Goal: Task Accomplishment & Management: Use online tool/utility

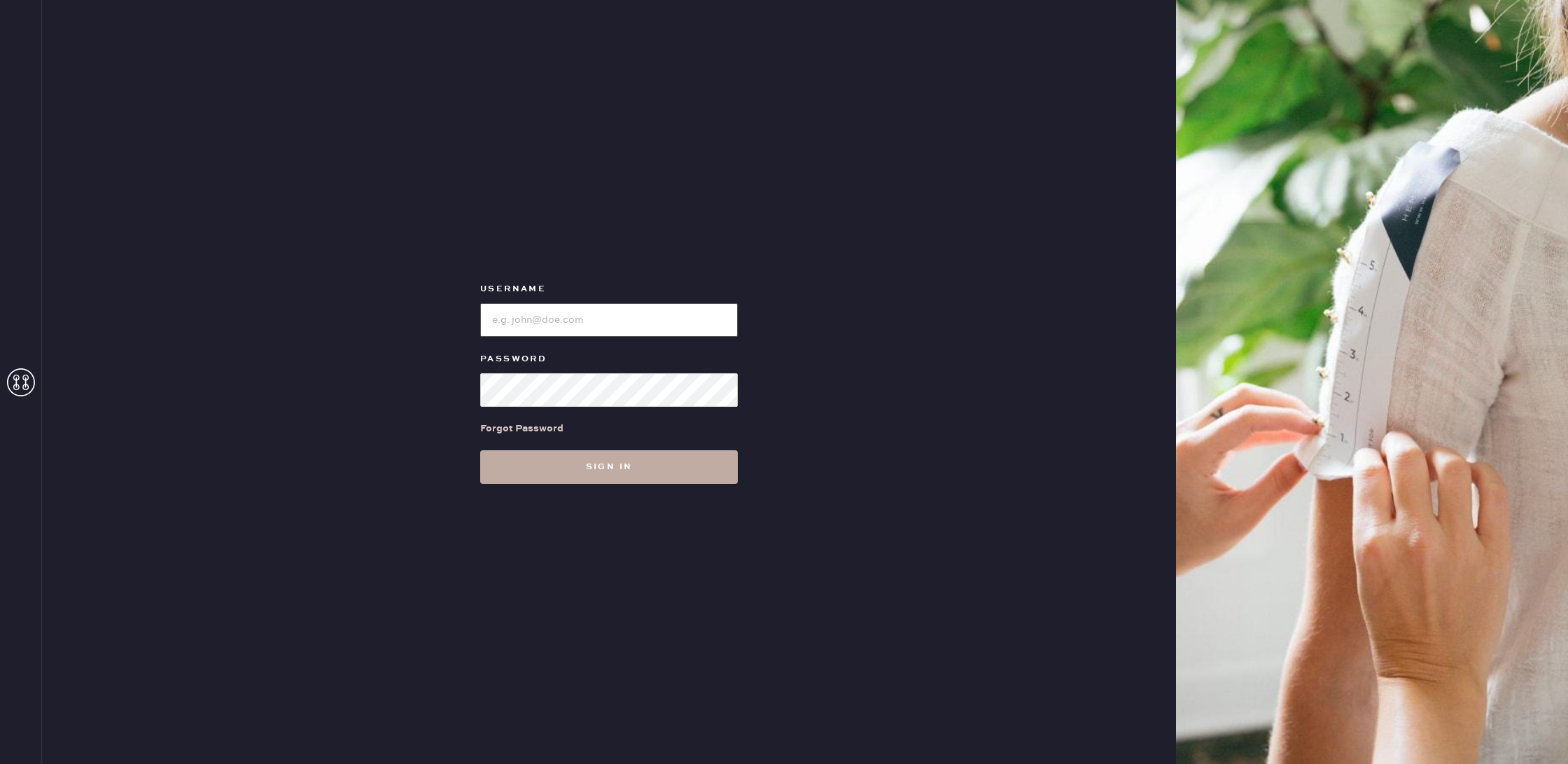
type input "reformationsoho"
click at [685, 471] on button "Sign in" at bounding box center [608, 466] width 257 height 34
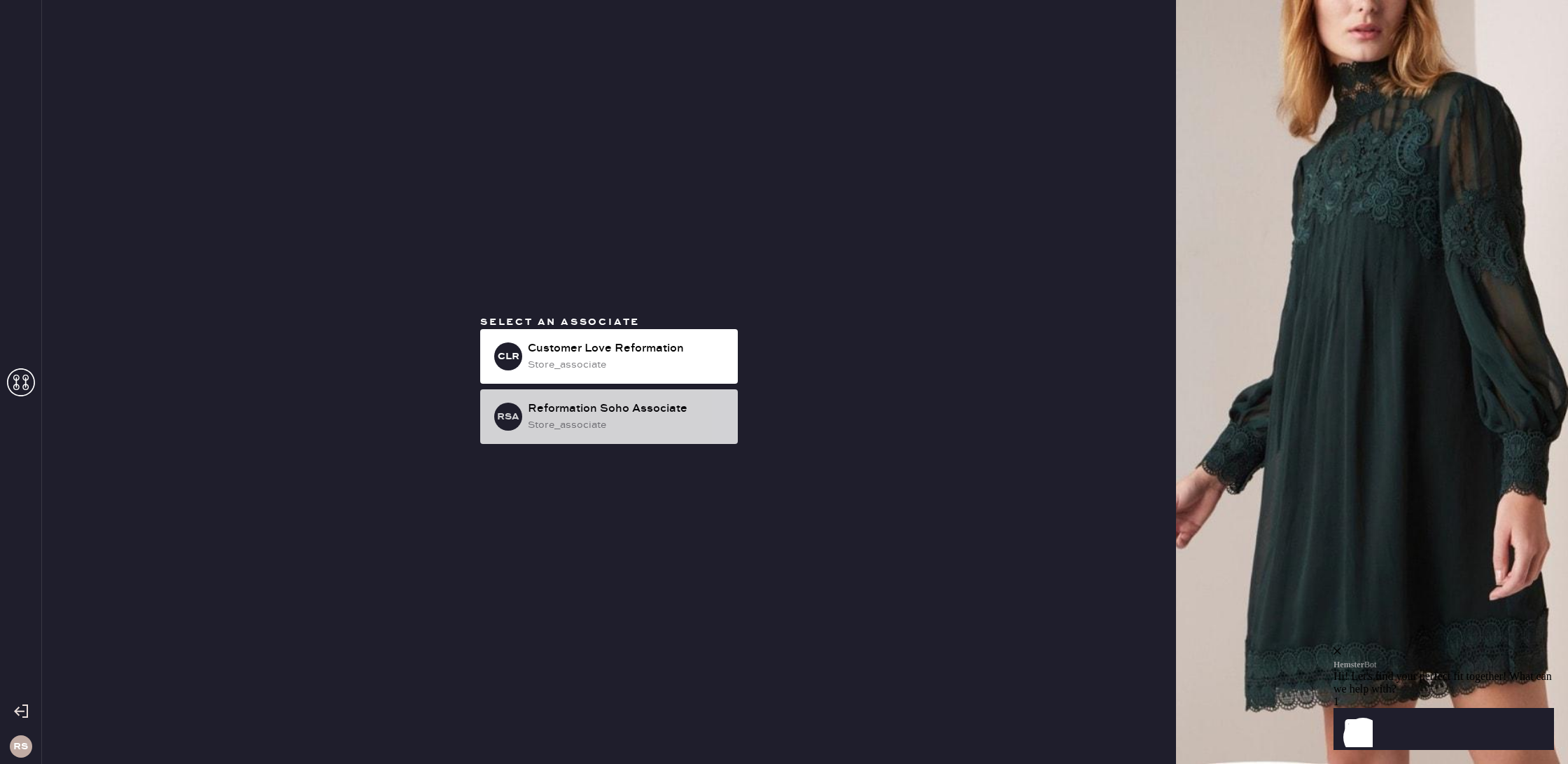
click at [673, 439] on div "RSA Reformation Soho Associate store_associate" at bounding box center [608, 416] width 257 height 54
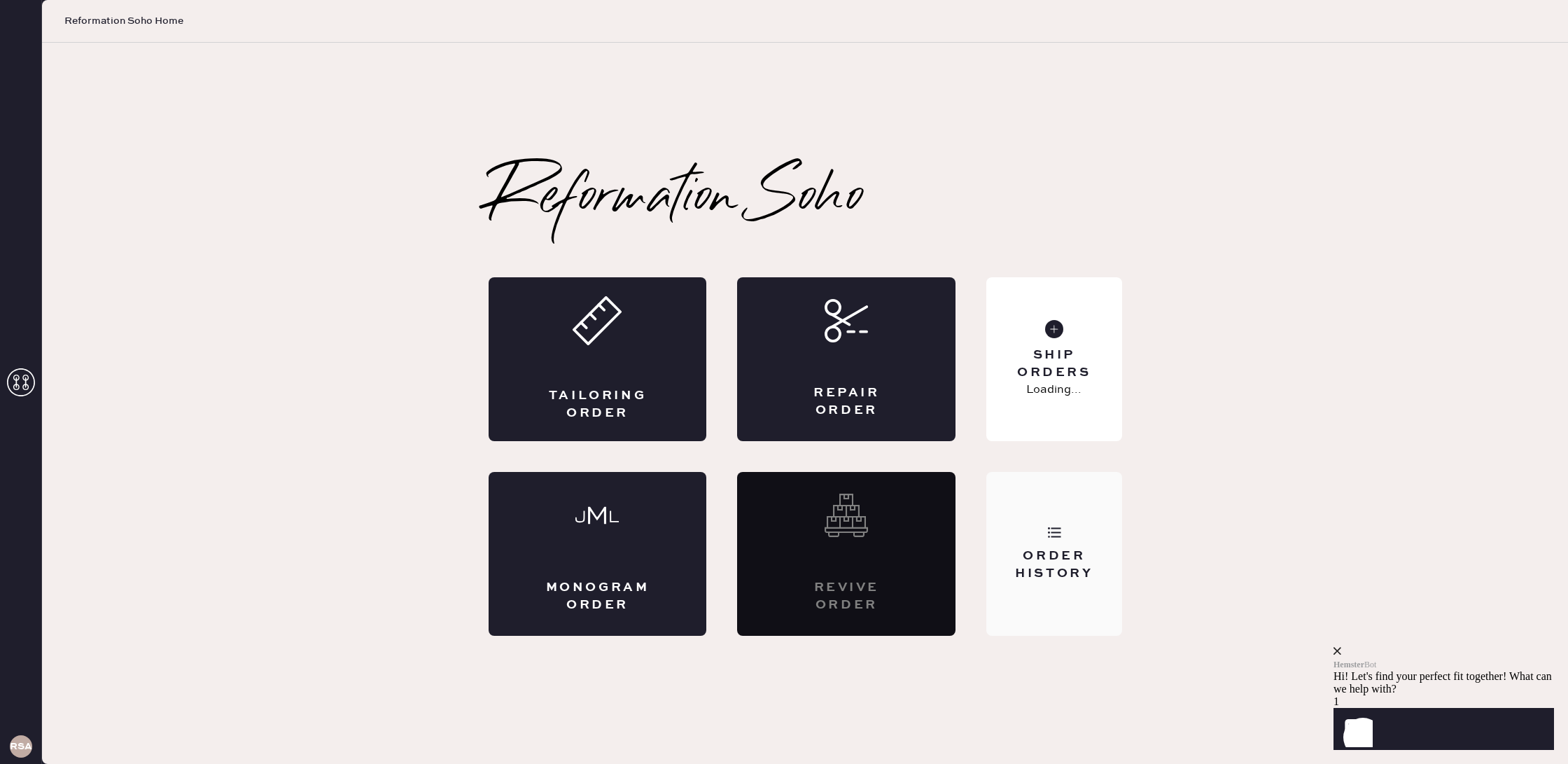
click at [1052, 552] on div "Order History" at bounding box center [1053, 565] width 113 height 35
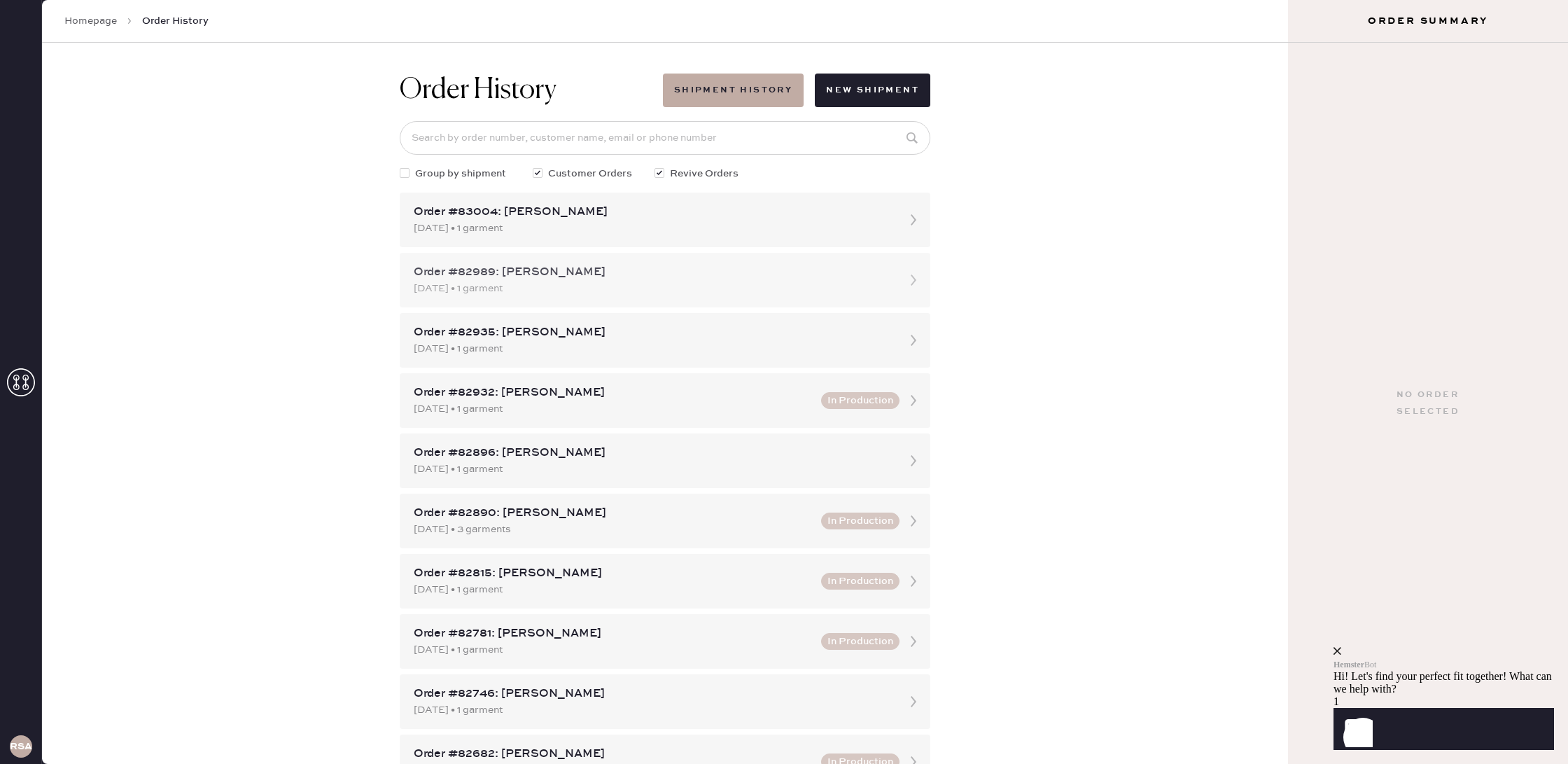
click at [557, 280] on div "Order #82989: [PERSON_NAME]" at bounding box center [652, 272] width 478 height 16
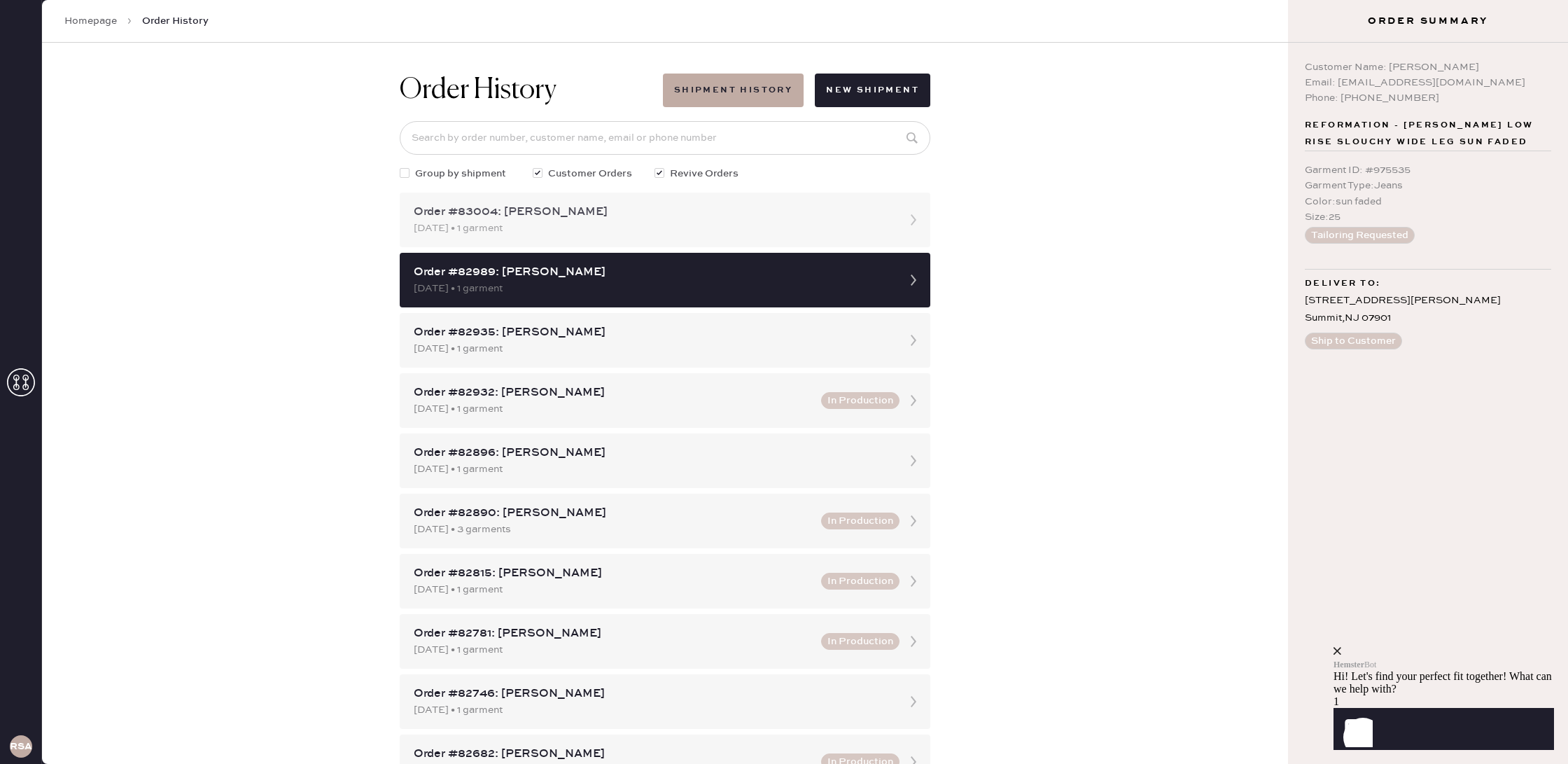
click at [771, 233] on div "[DATE] • 1 garment" at bounding box center [652, 228] width 478 height 16
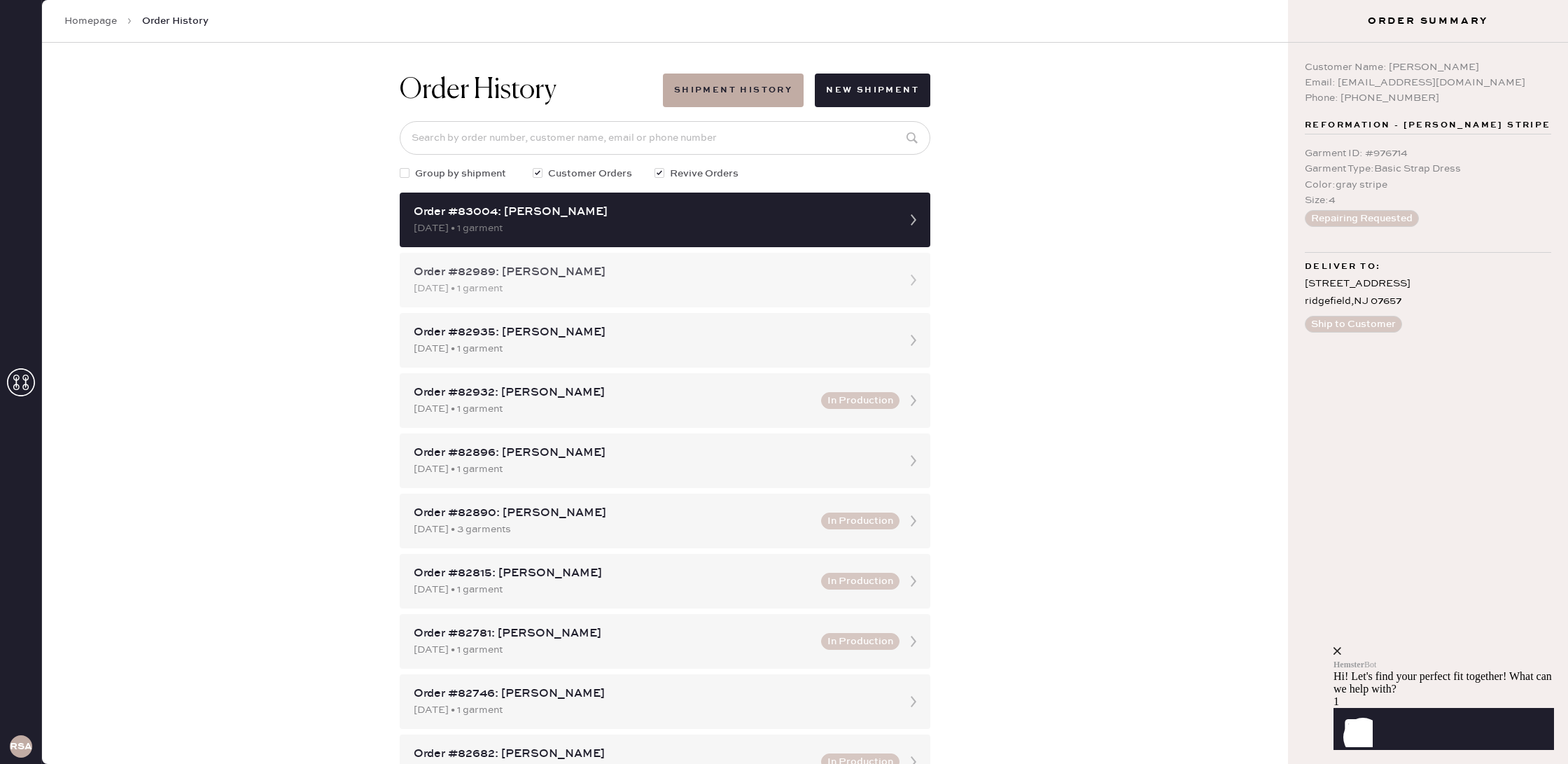
click at [834, 275] on div "Order #82989: [PERSON_NAME]" at bounding box center [652, 272] width 478 height 16
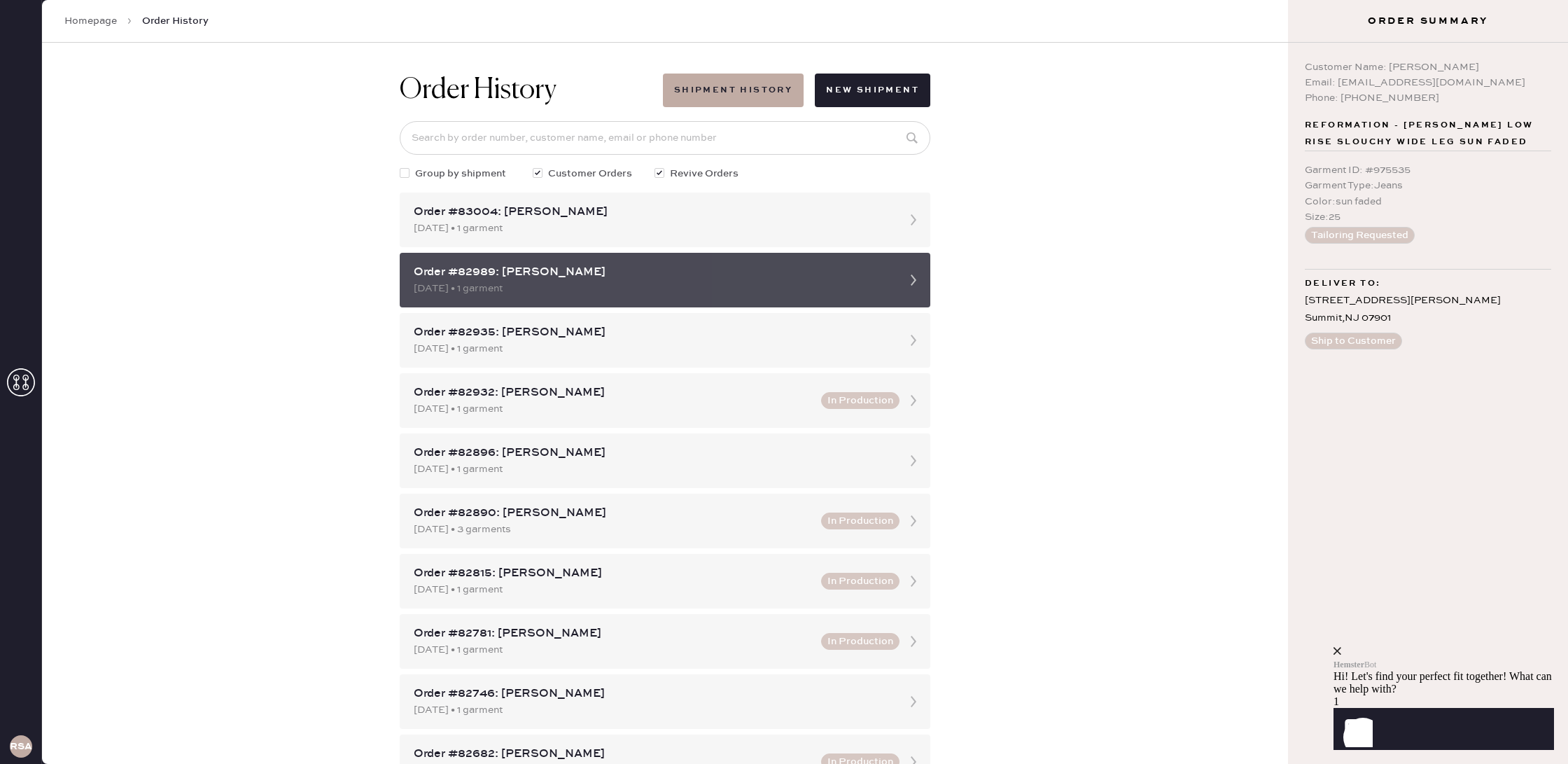
click at [644, 279] on div "Order #82989: [PERSON_NAME]" at bounding box center [652, 272] width 478 height 16
click at [916, 282] on icon at bounding box center [914, 280] width 28 height 28
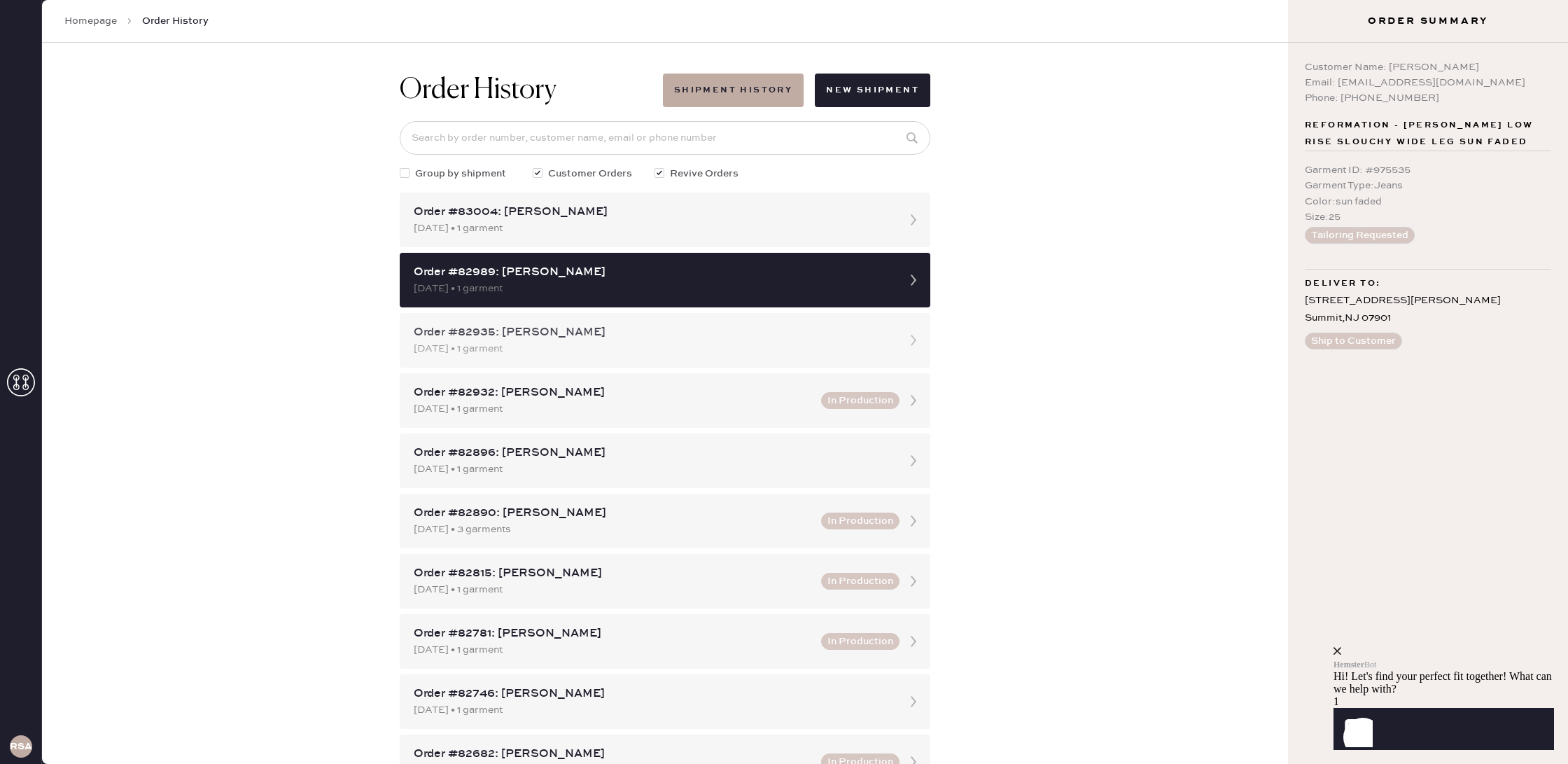
click at [647, 349] on div "[DATE] • 1 garment" at bounding box center [652, 349] width 478 height 16
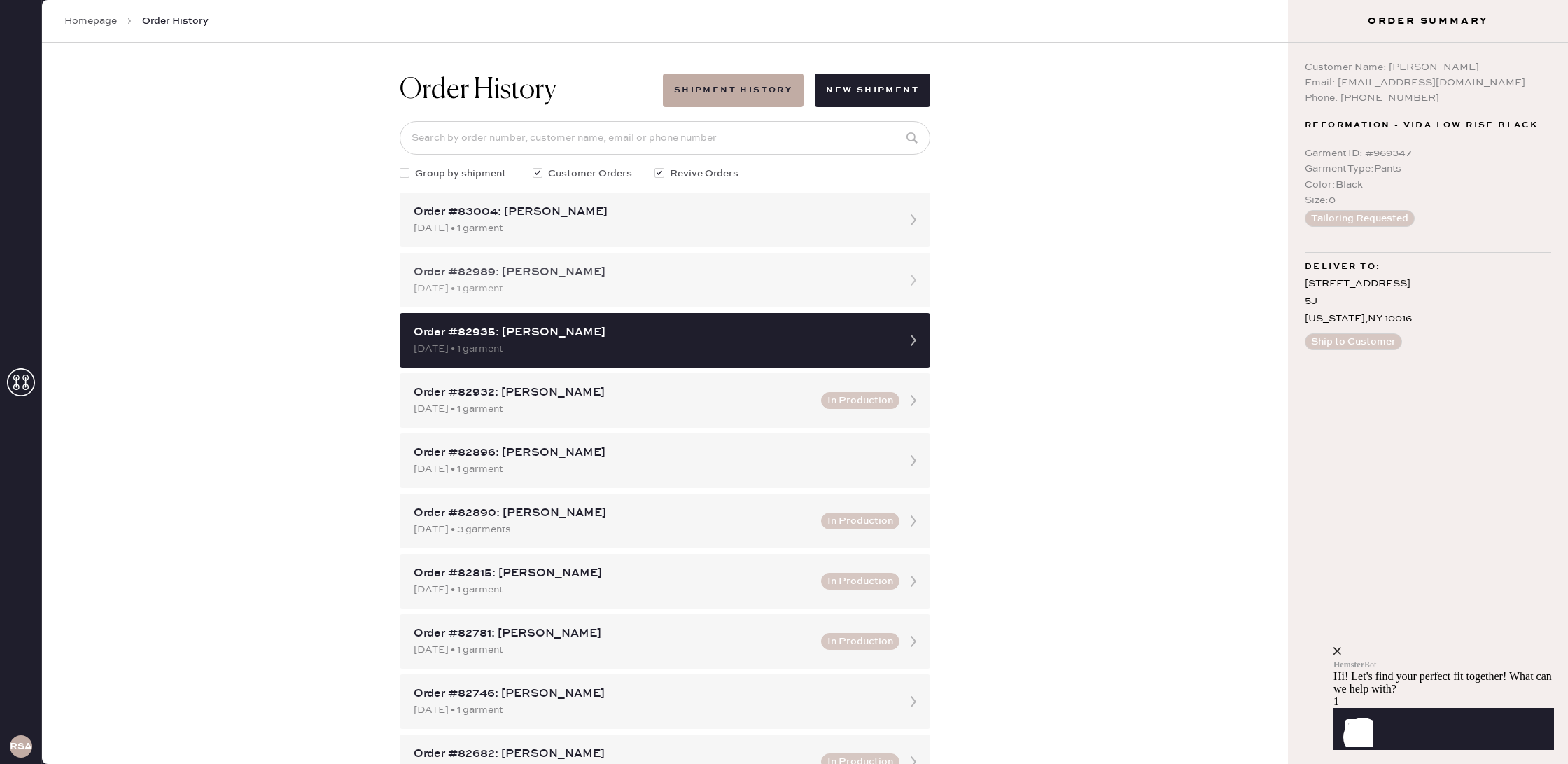
click at [890, 285] on div "[DATE] • 1 garment" at bounding box center [652, 288] width 478 height 16
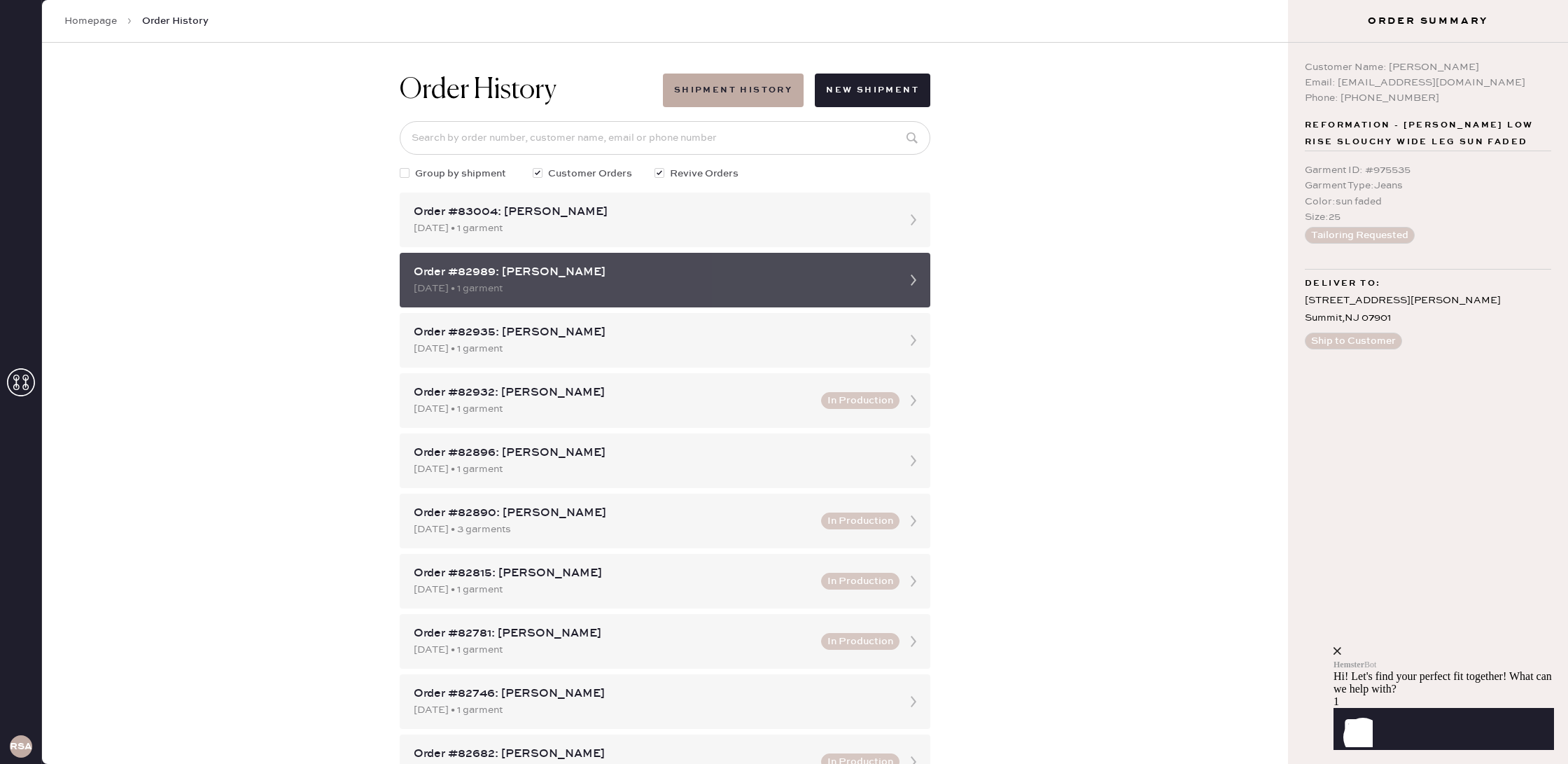
click at [920, 284] on icon at bounding box center [914, 280] width 28 height 28
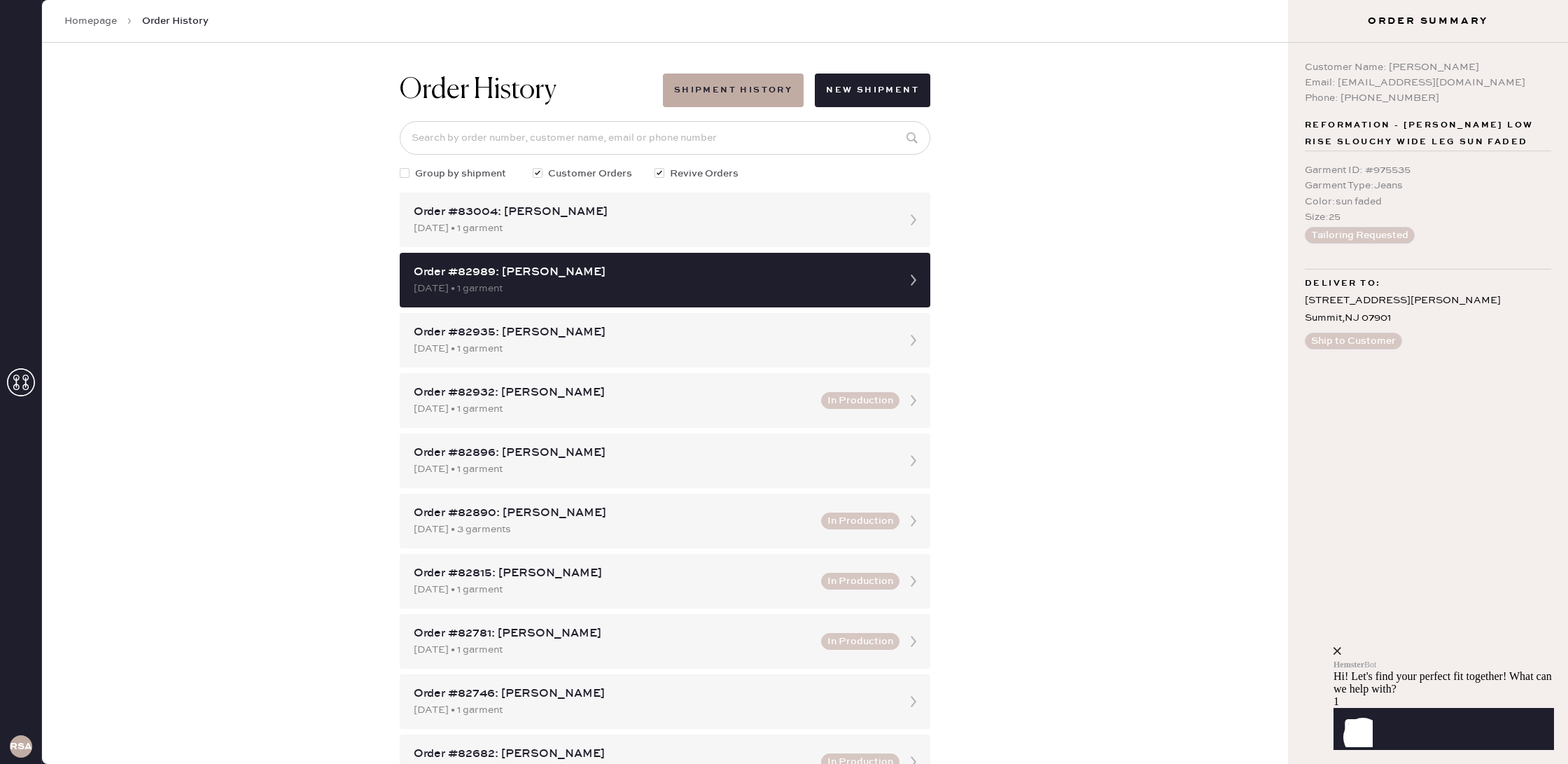
scroll to position [1, 0]
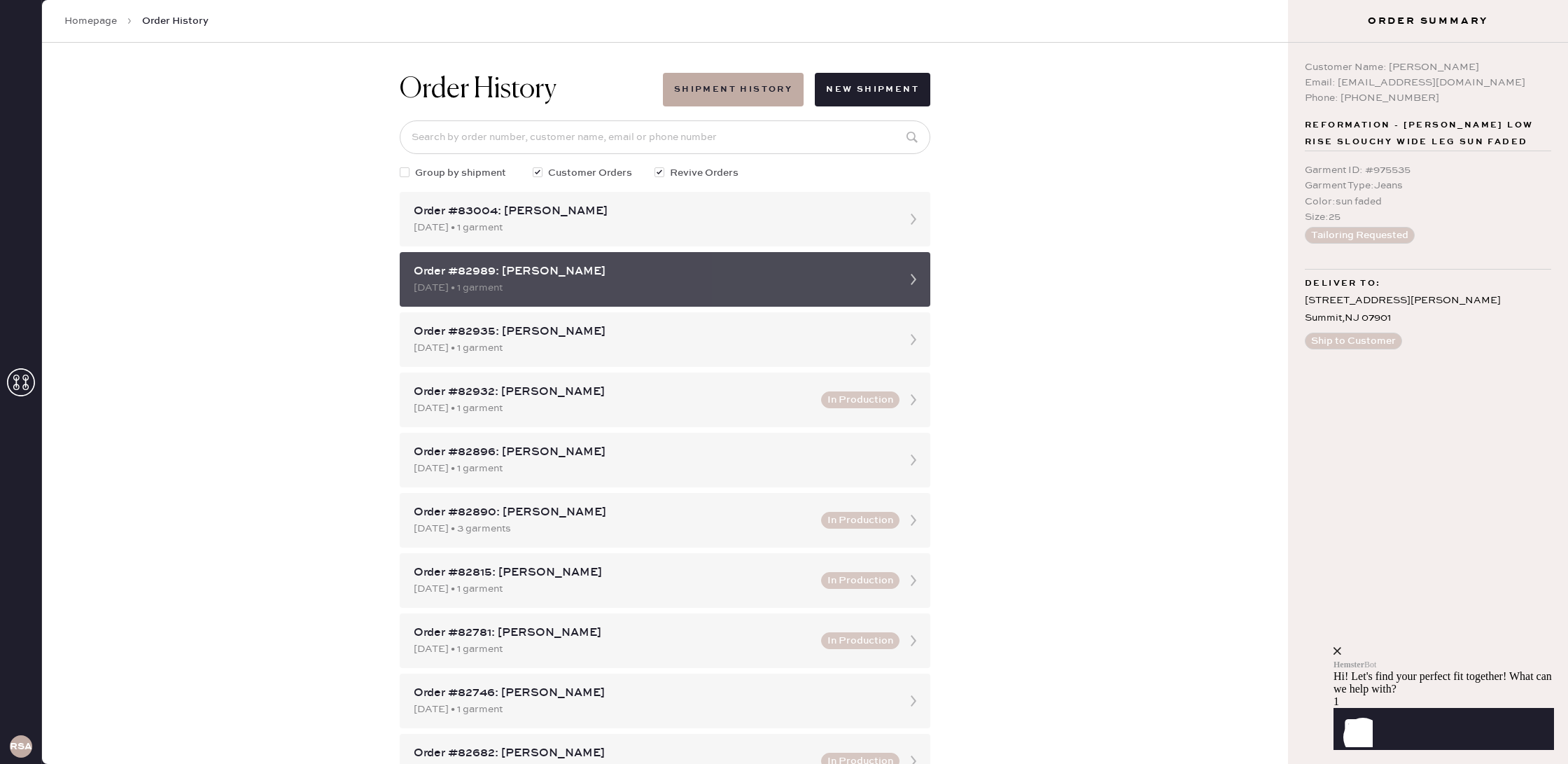
click at [920, 287] on icon at bounding box center [914, 280] width 28 height 28
click at [622, 276] on div "Order #82989: [PERSON_NAME]" at bounding box center [652, 271] width 478 height 16
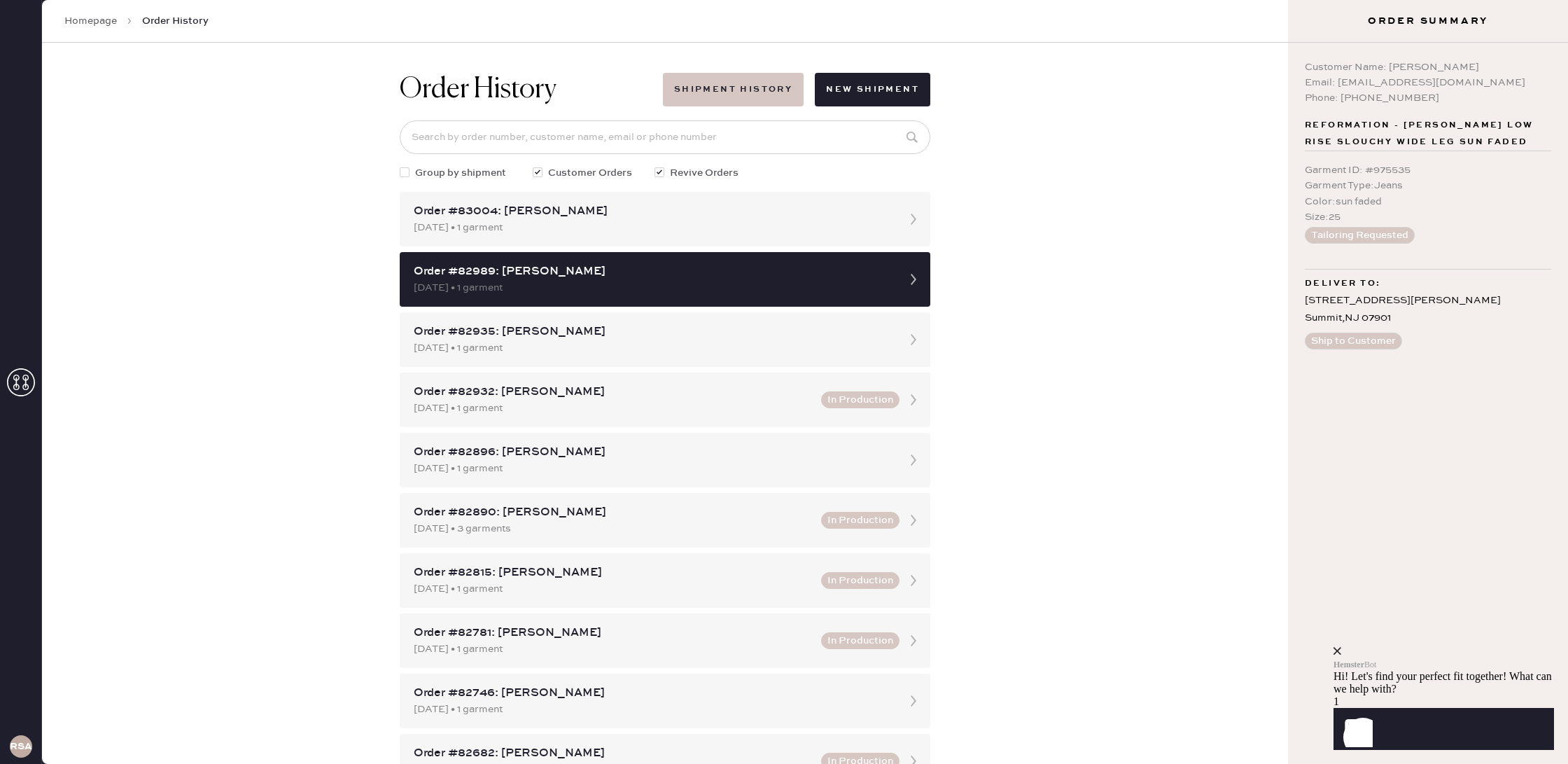
scroll to position [5, 0]
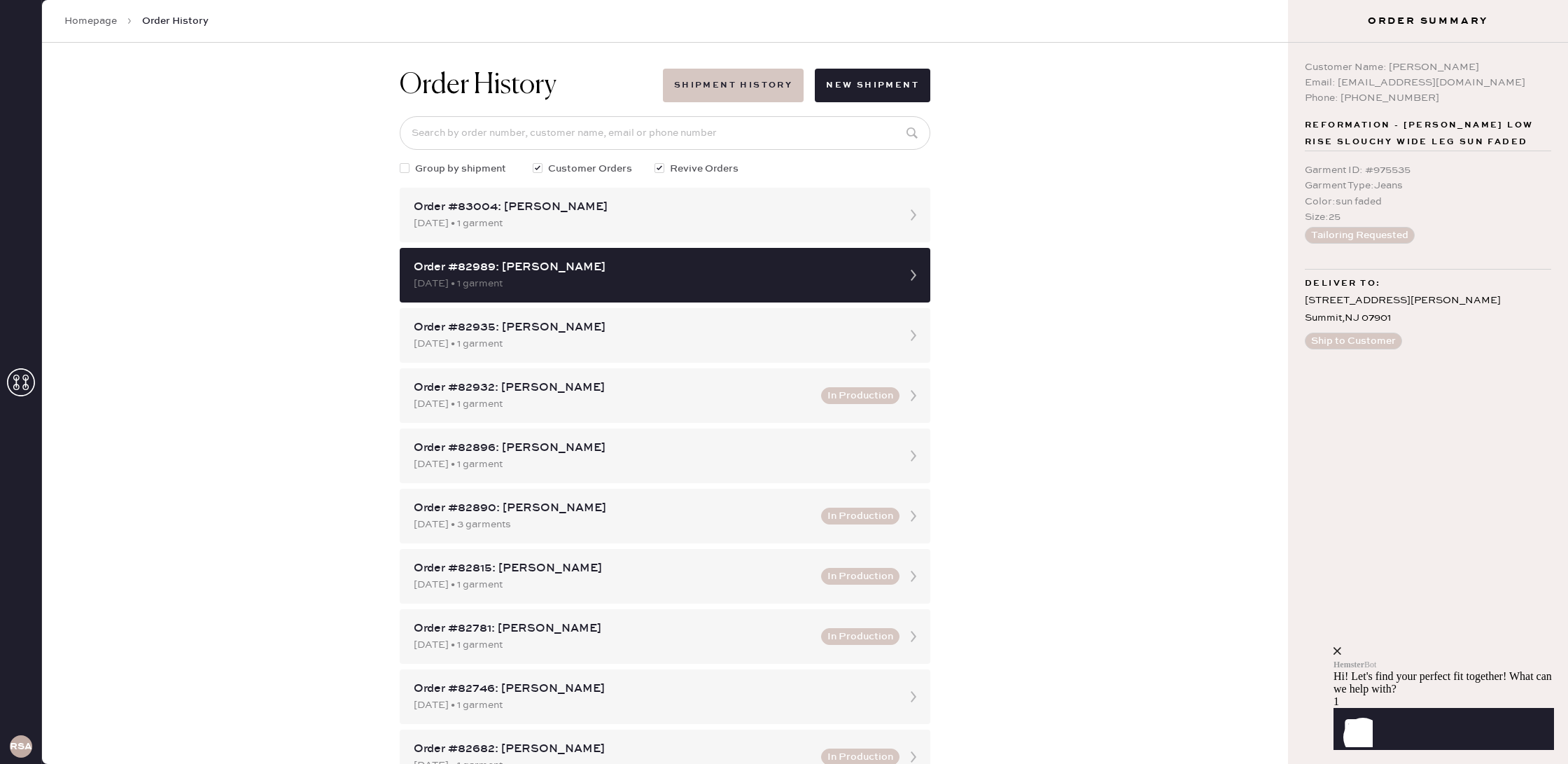
click at [731, 99] on button "Shipment History" at bounding box center [733, 85] width 141 height 34
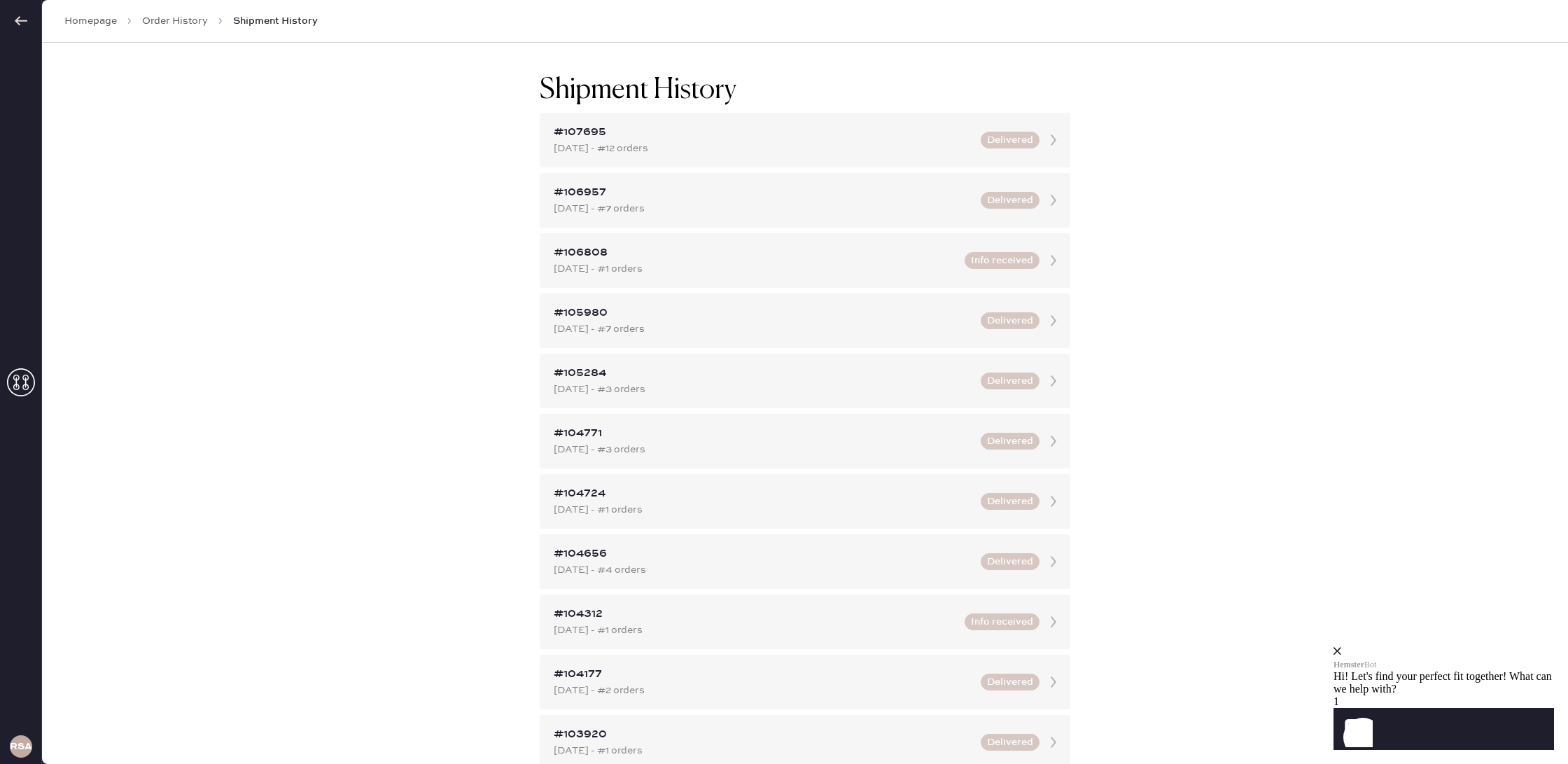
click at [167, 21] on link "Order History" at bounding box center [175, 21] width 66 height 14
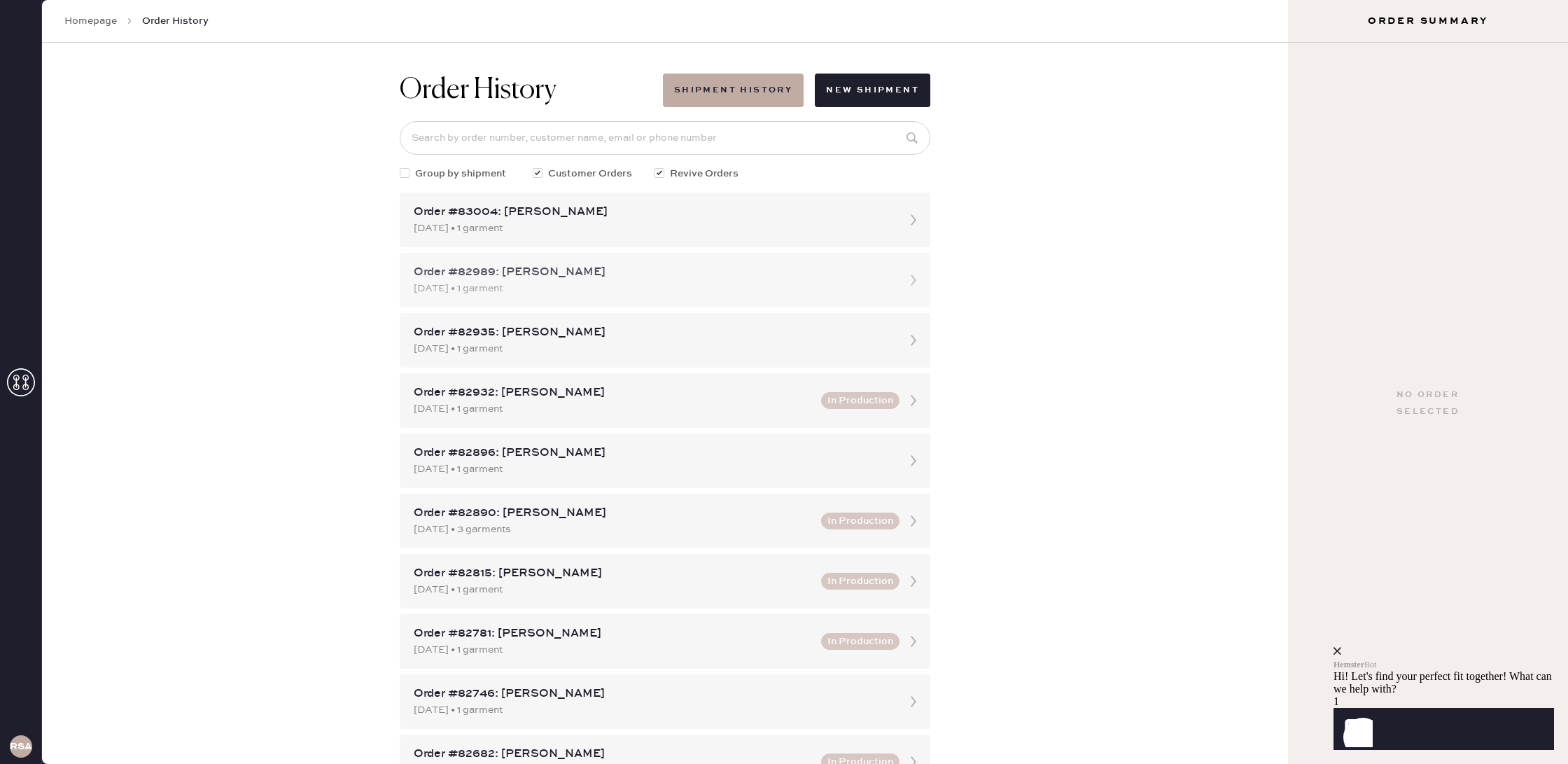
click at [621, 285] on div "[DATE] • 1 garment" at bounding box center [652, 288] width 478 height 16
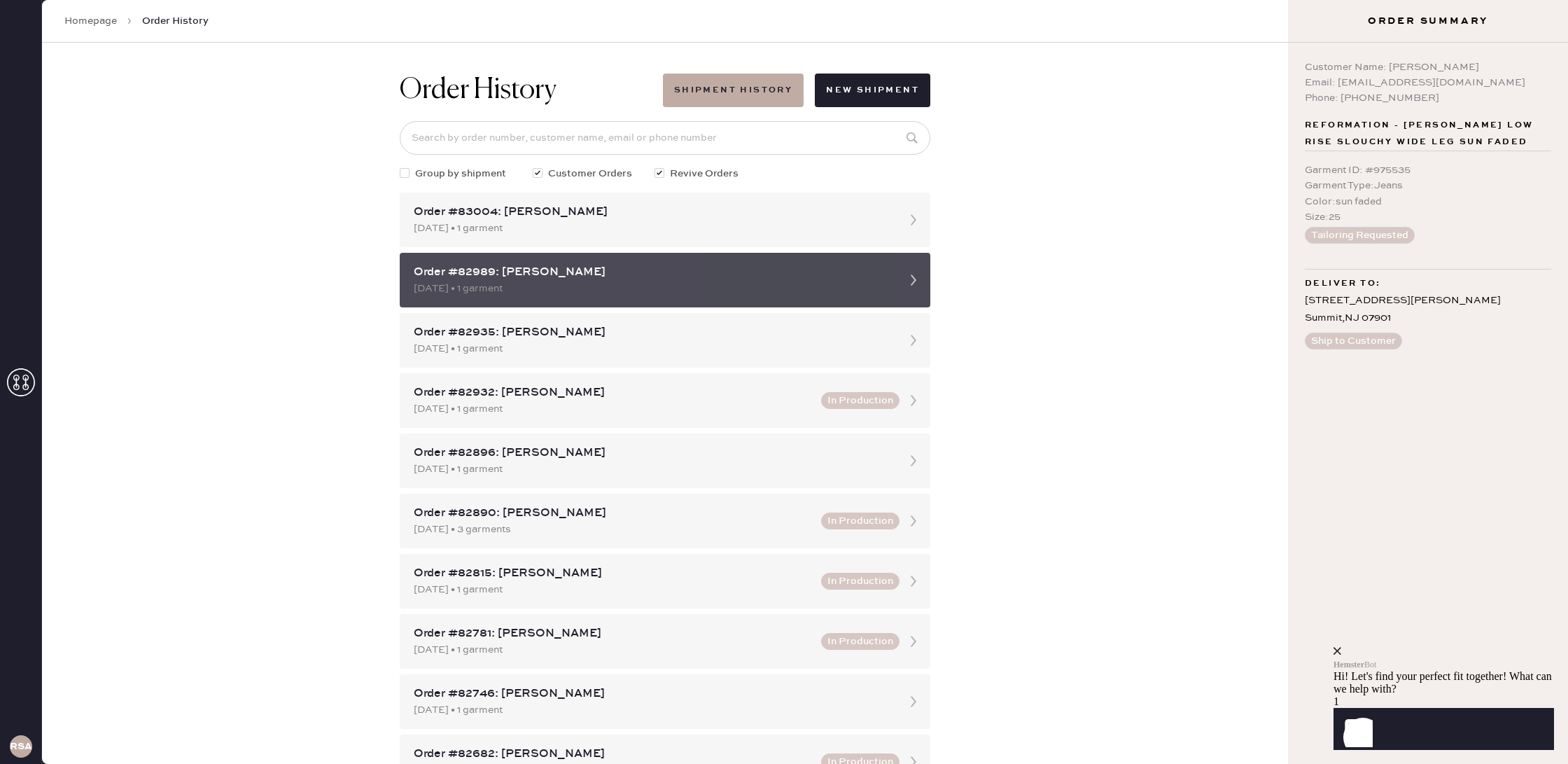
click at [659, 289] on div "[DATE] • 1 garment" at bounding box center [652, 288] width 478 height 16
click at [918, 285] on icon at bounding box center [914, 280] width 28 height 28
click at [895, 278] on div "Order #82989: [PERSON_NAME] [DATE] • 1 garment" at bounding box center [664, 280] width 530 height 54
click at [896, 280] on div "Order #82989: [PERSON_NAME] [DATE] • 1 garment" at bounding box center [664, 280] width 530 height 54
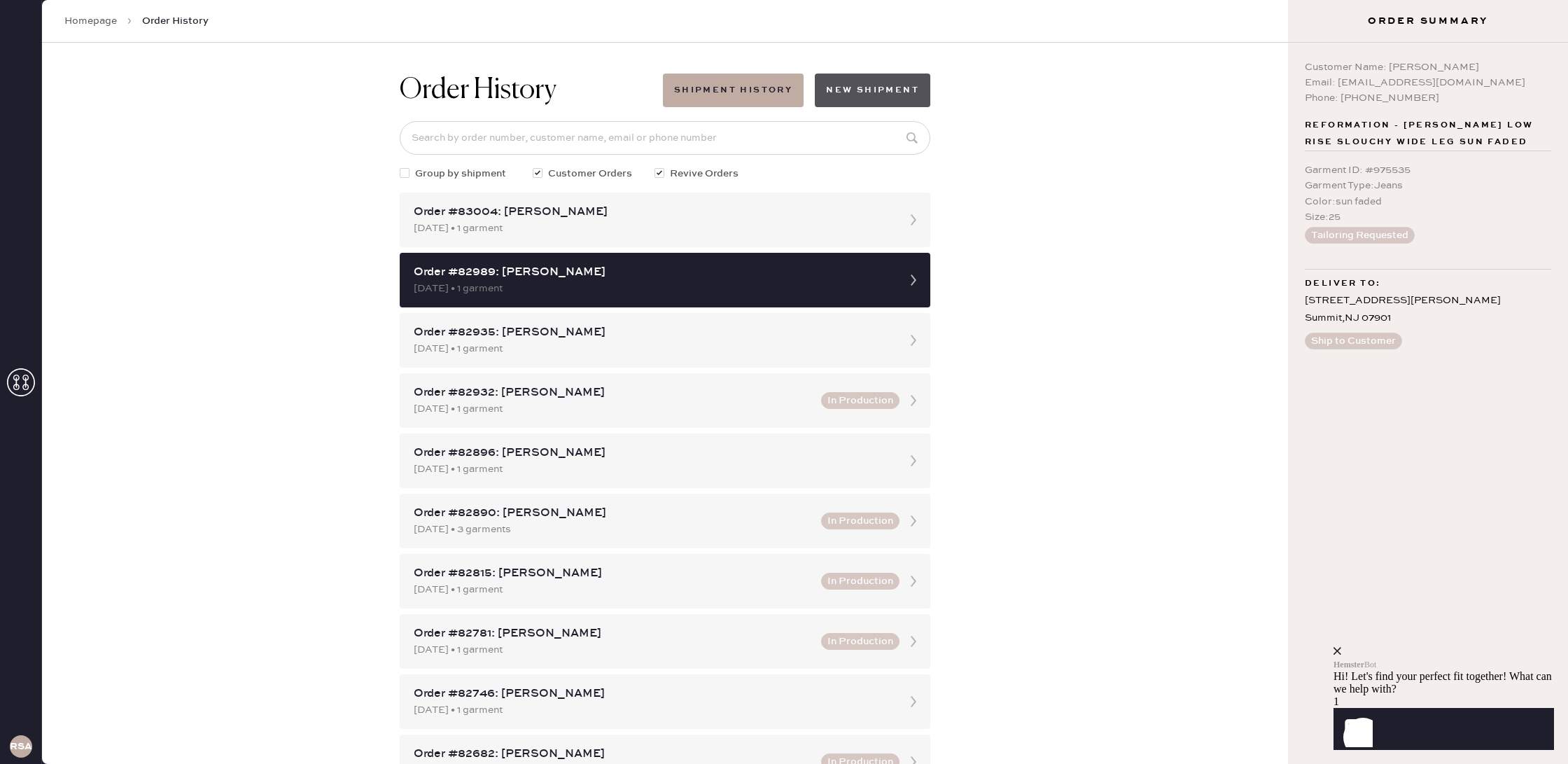
click at [863, 89] on button "New Shipment" at bounding box center [872, 90] width 115 height 34
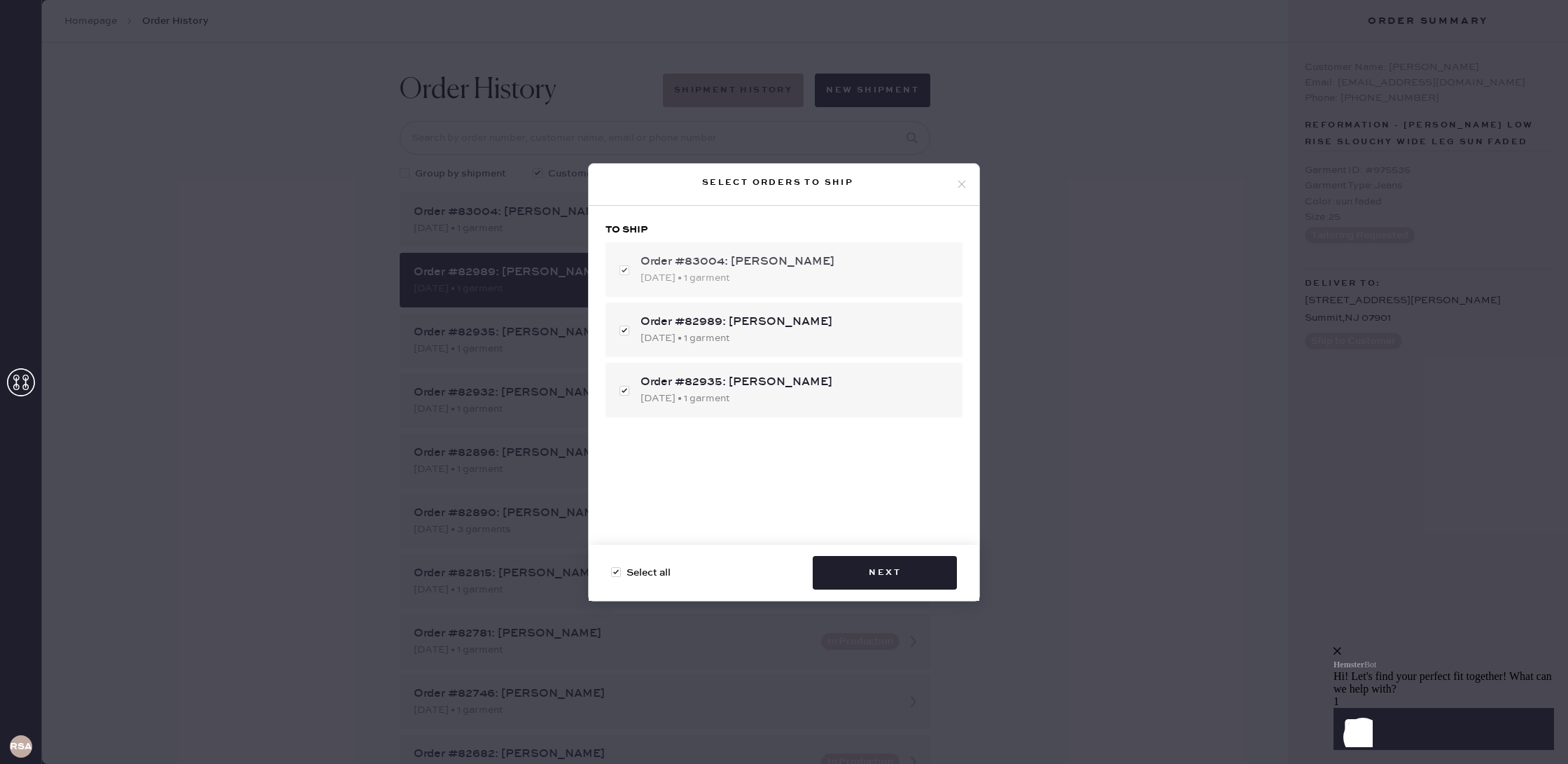
click at [629, 271] on div "Order #83004: [PERSON_NAME] [DATE] • 1 garment" at bounding box center [784, 270] width 357 height 54
checkbox input "false"
click at [623, 392] on div "Order #82935: [PERSON_NAME] [DATE] • 1 garment" at bounding box center [784, 390] width 357 height 54
checkbox input "false"
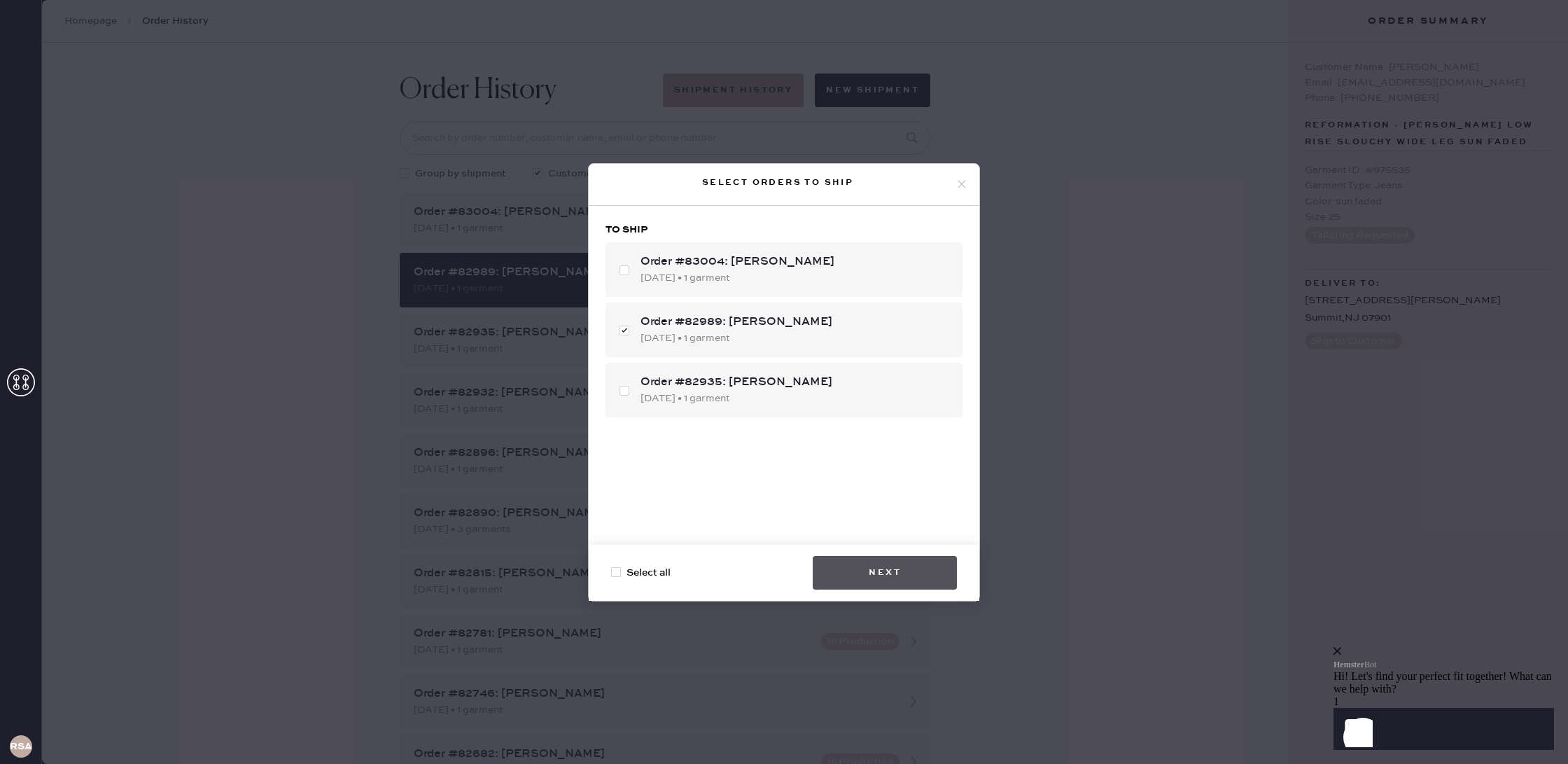
click at [886, 572] on button "Next" at bounding box center [884, 572] width 144 height 34
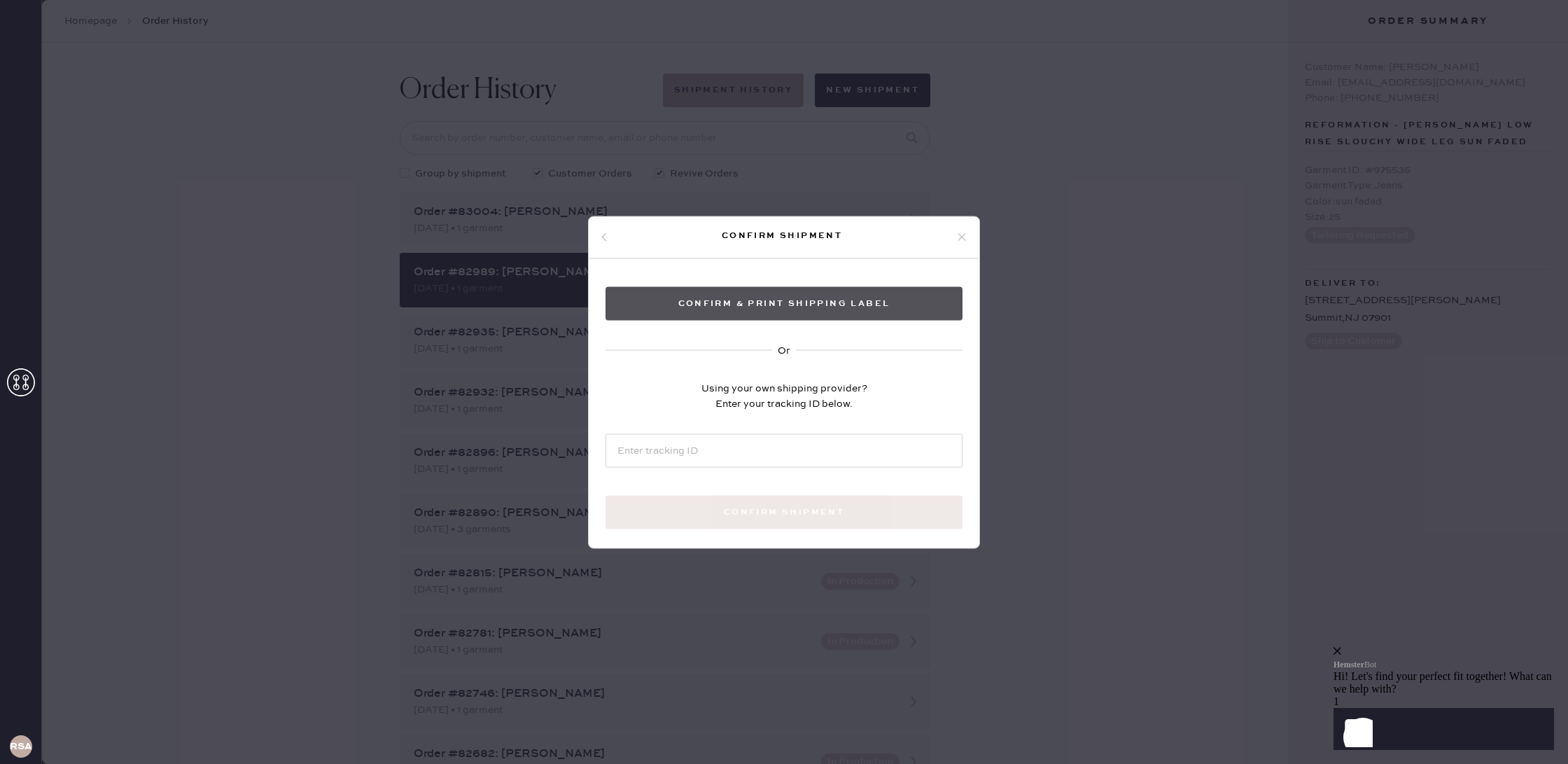
click at [863, 303] on button "Confirm & Print shipping label" at bounding box center [784, 303] width 357 height 34
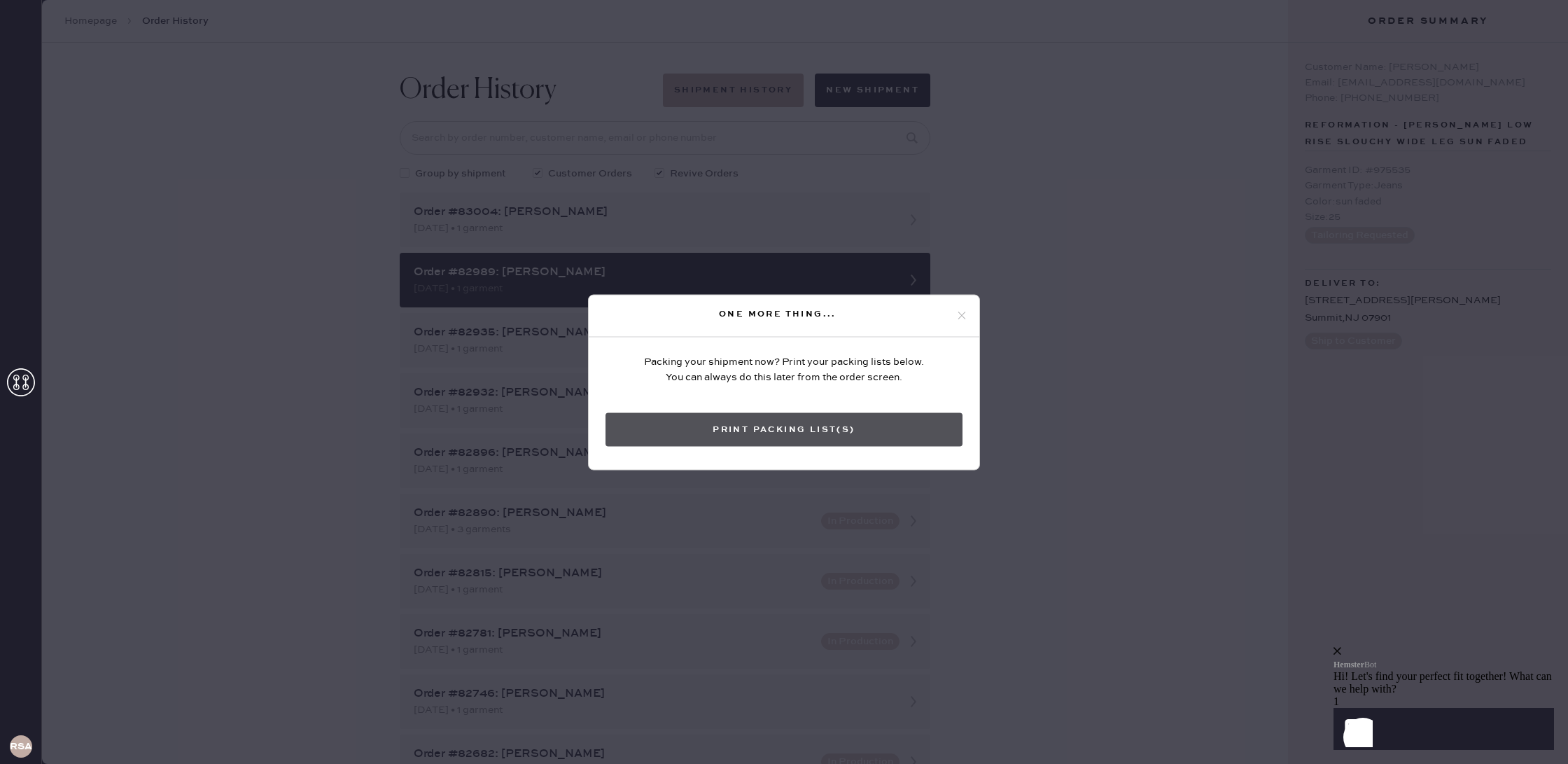
click at [807, 420] on button "Print Packing List(s)" at bounding box center [784, 428] width 357 height 34
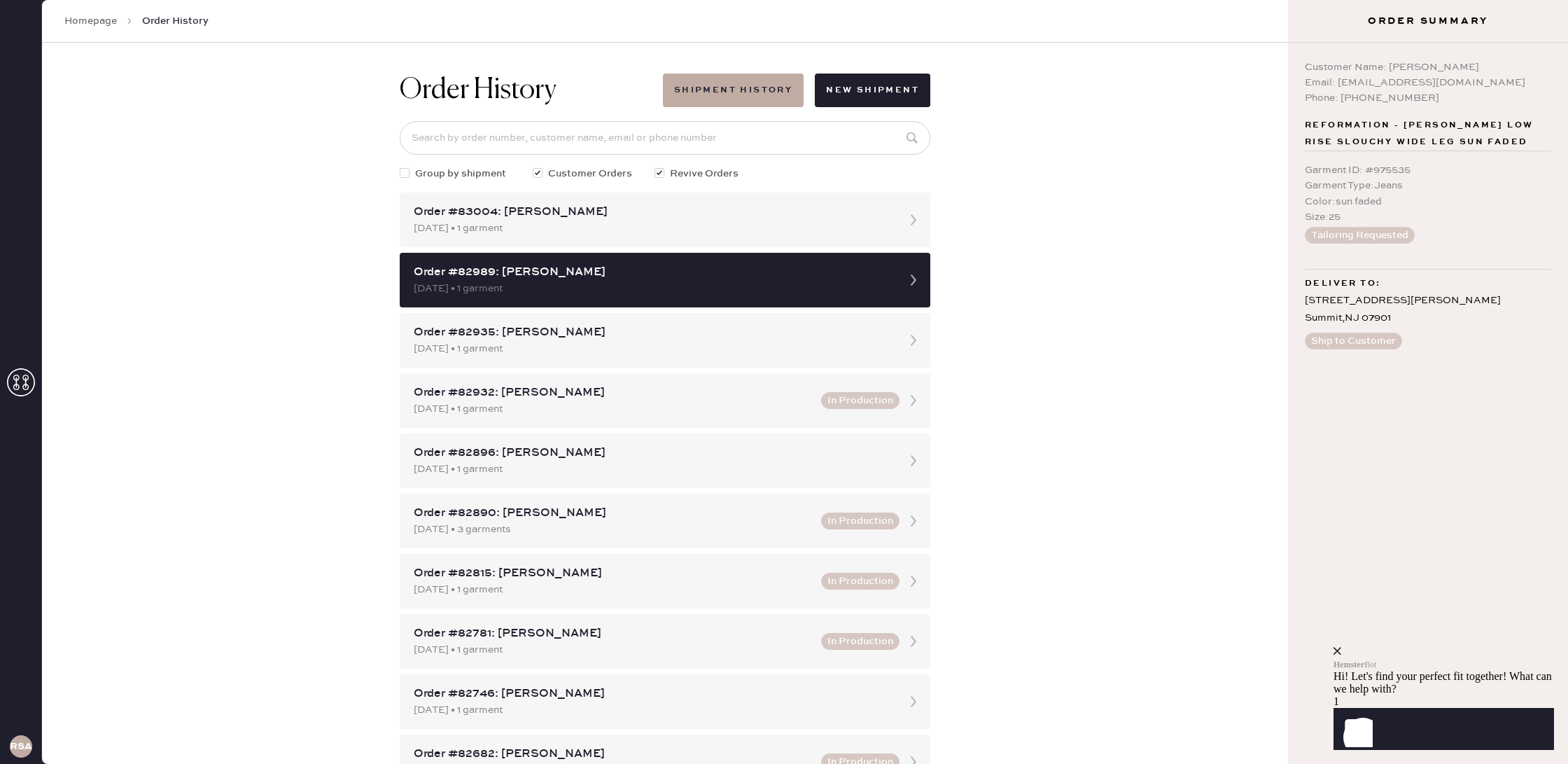
scroll to position [4, 0]
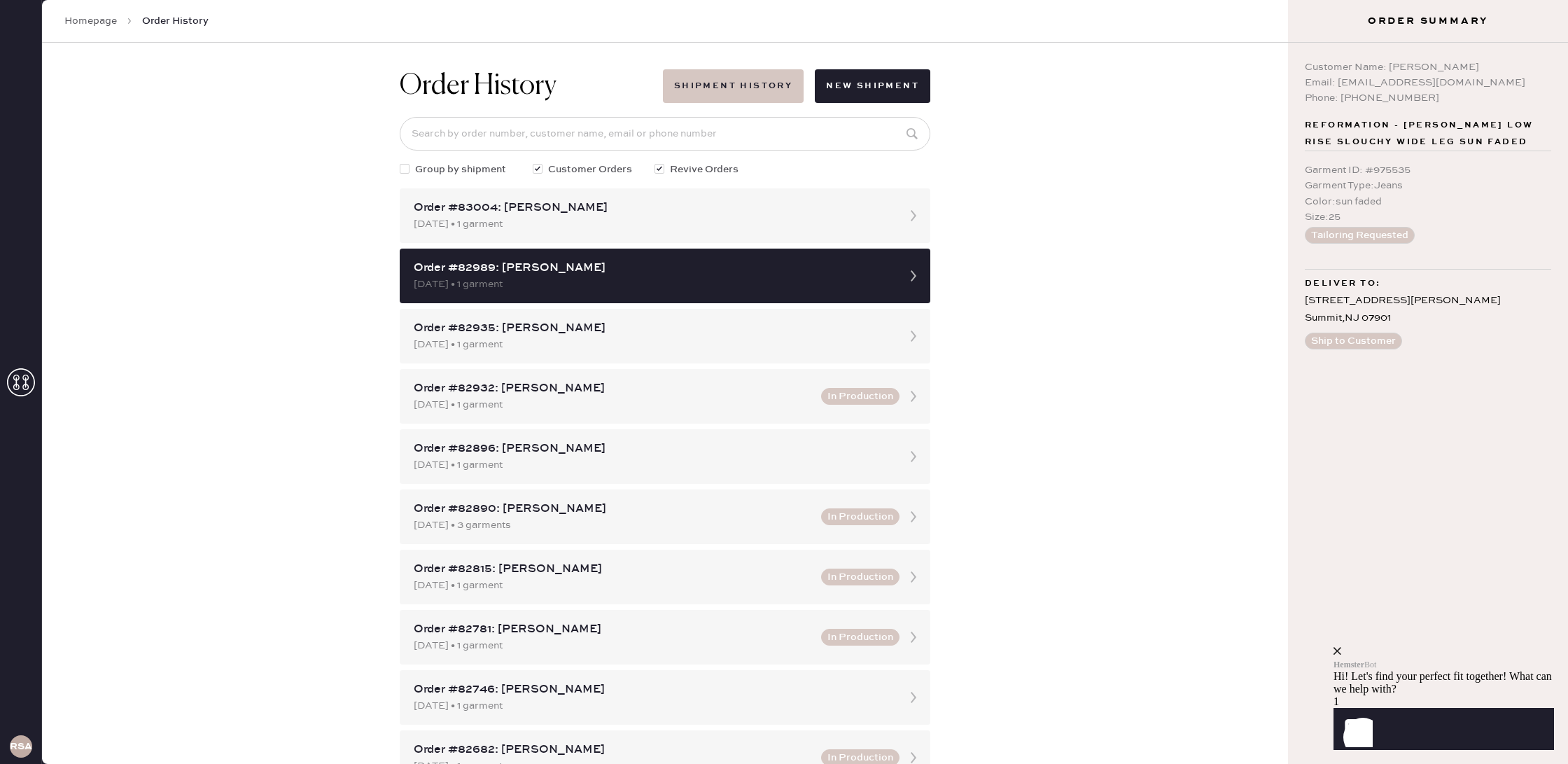
click at [733, 95] on button "Shipment History" at bounding box center [733, 86] width 141 height 34
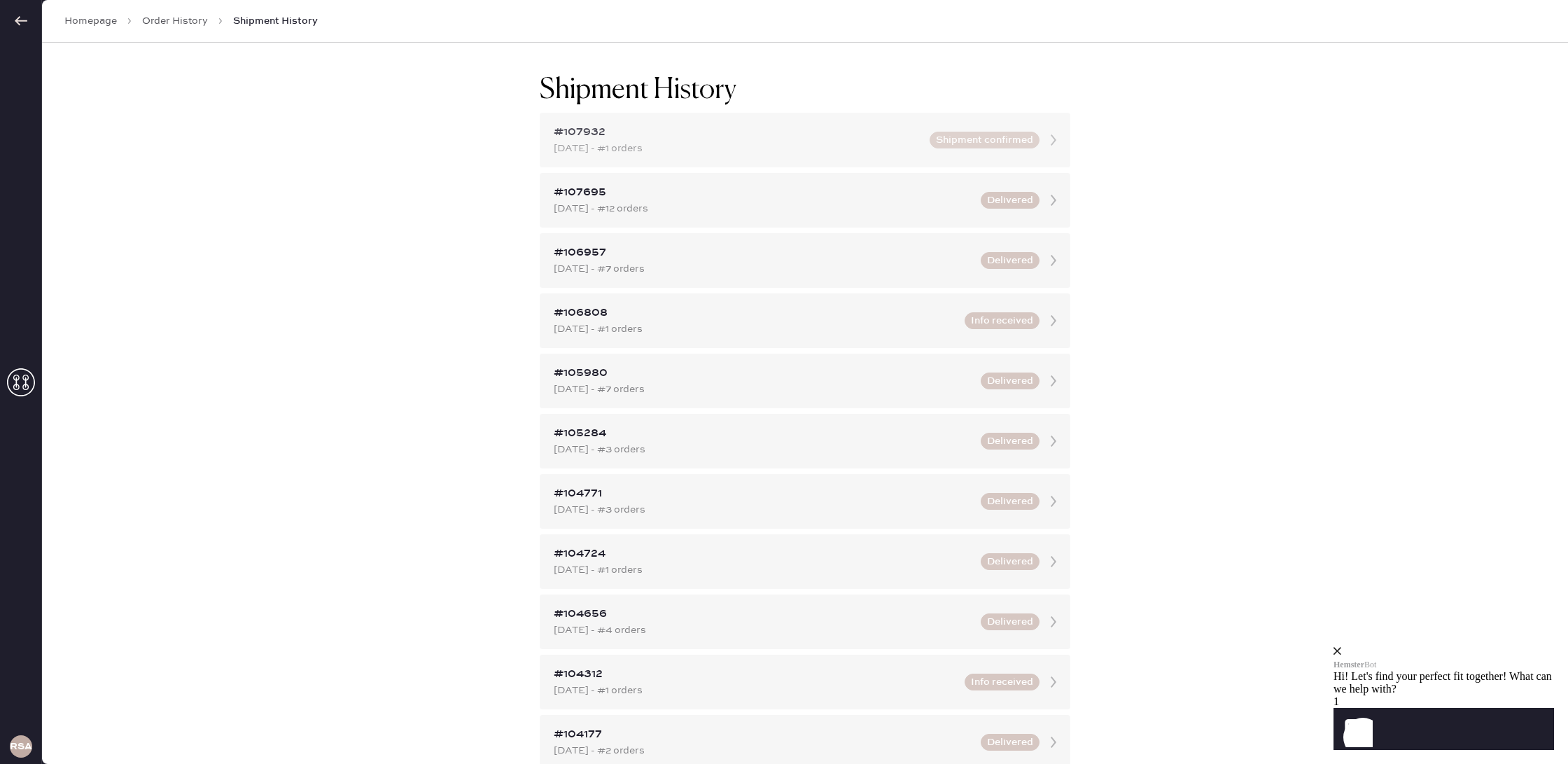
click at [912, 141] on div "[DATE] - #1 orders" at bounding box center [737, 148] width 368 height 16
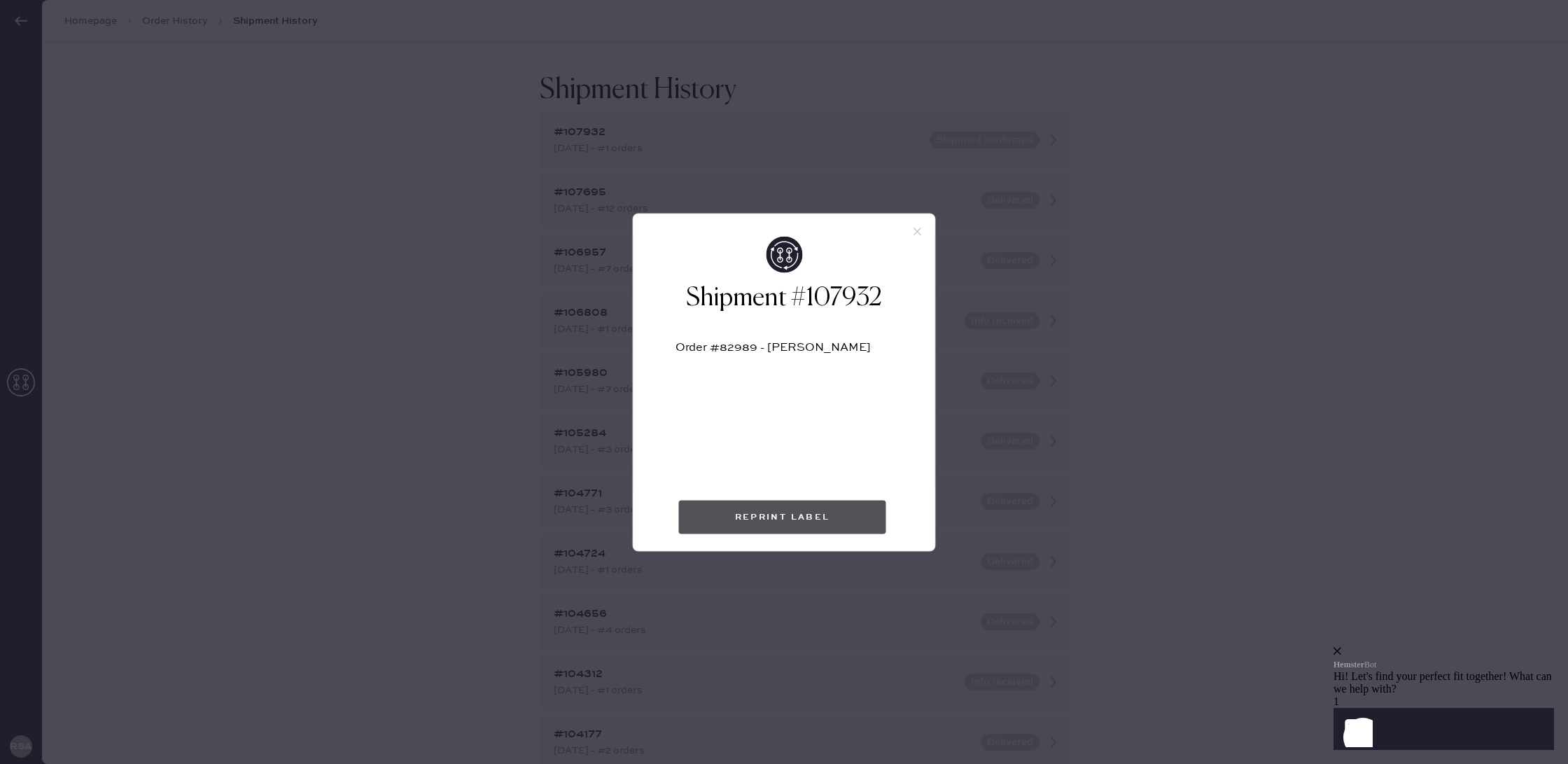
click at [817, 512] on button "Reprint Label" at bounding box center [783, 516] width 207 height 34
